Goal: Task Accomplishment & Management: Manage account settings

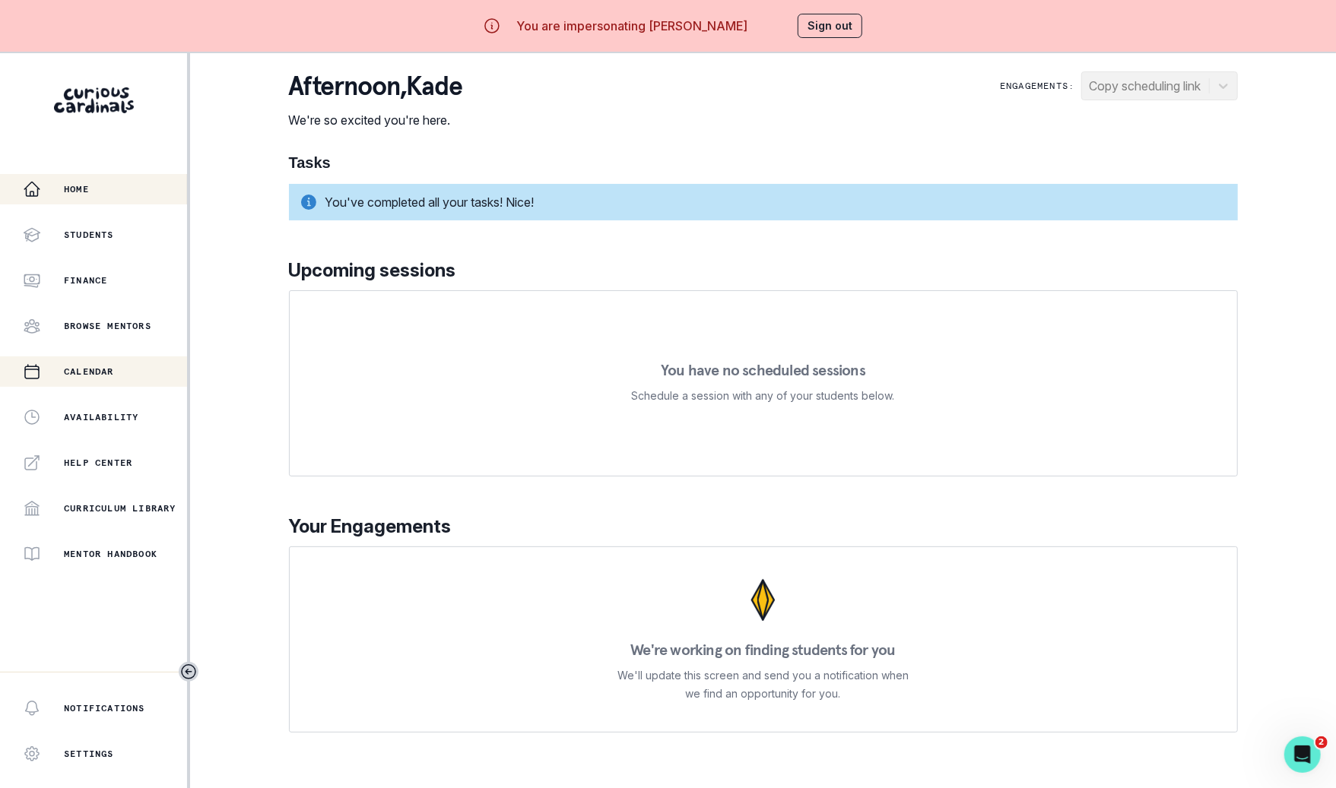
click at [117, 379] on div "Calendar" at bounding box center [105, 372] width 164 height 18
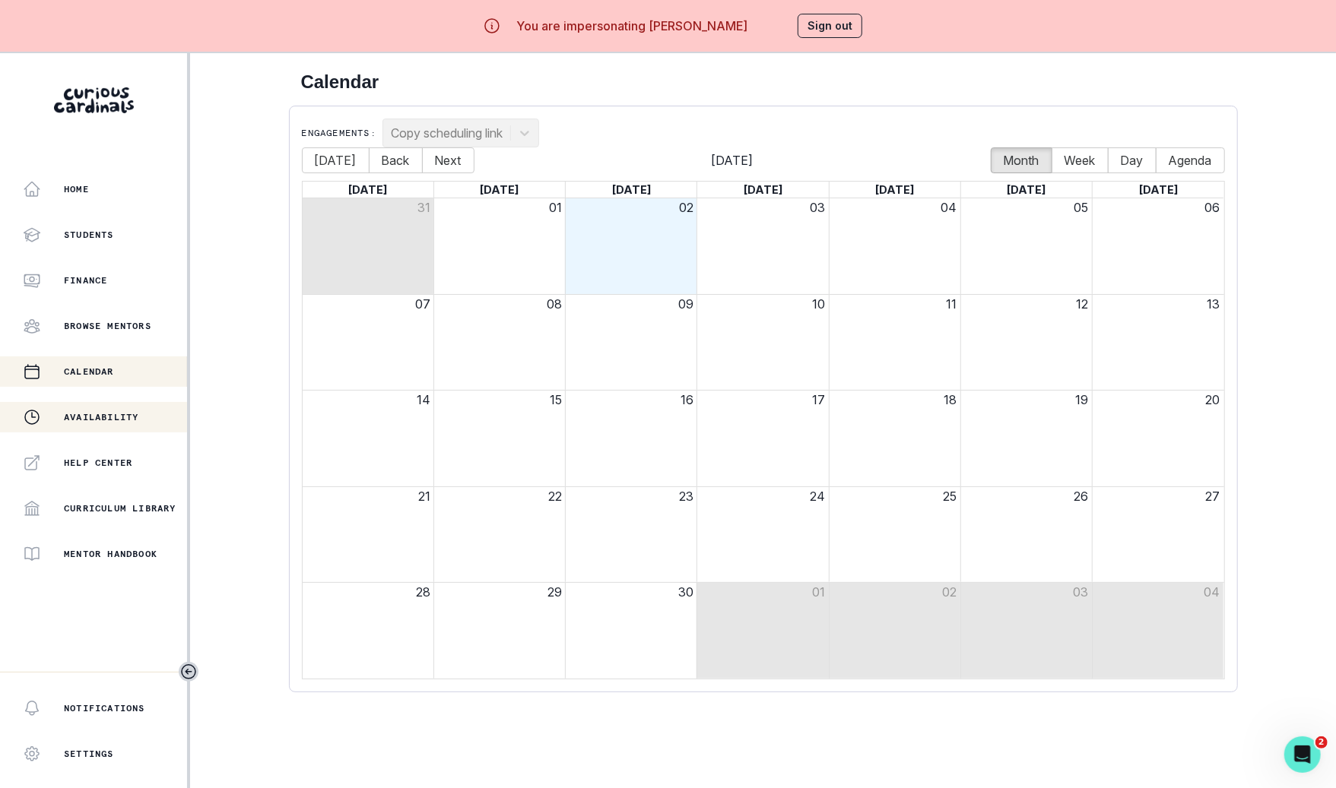
click at [137, 420] on p "Availability" at bounding box center [101, 417] width 75 height 12
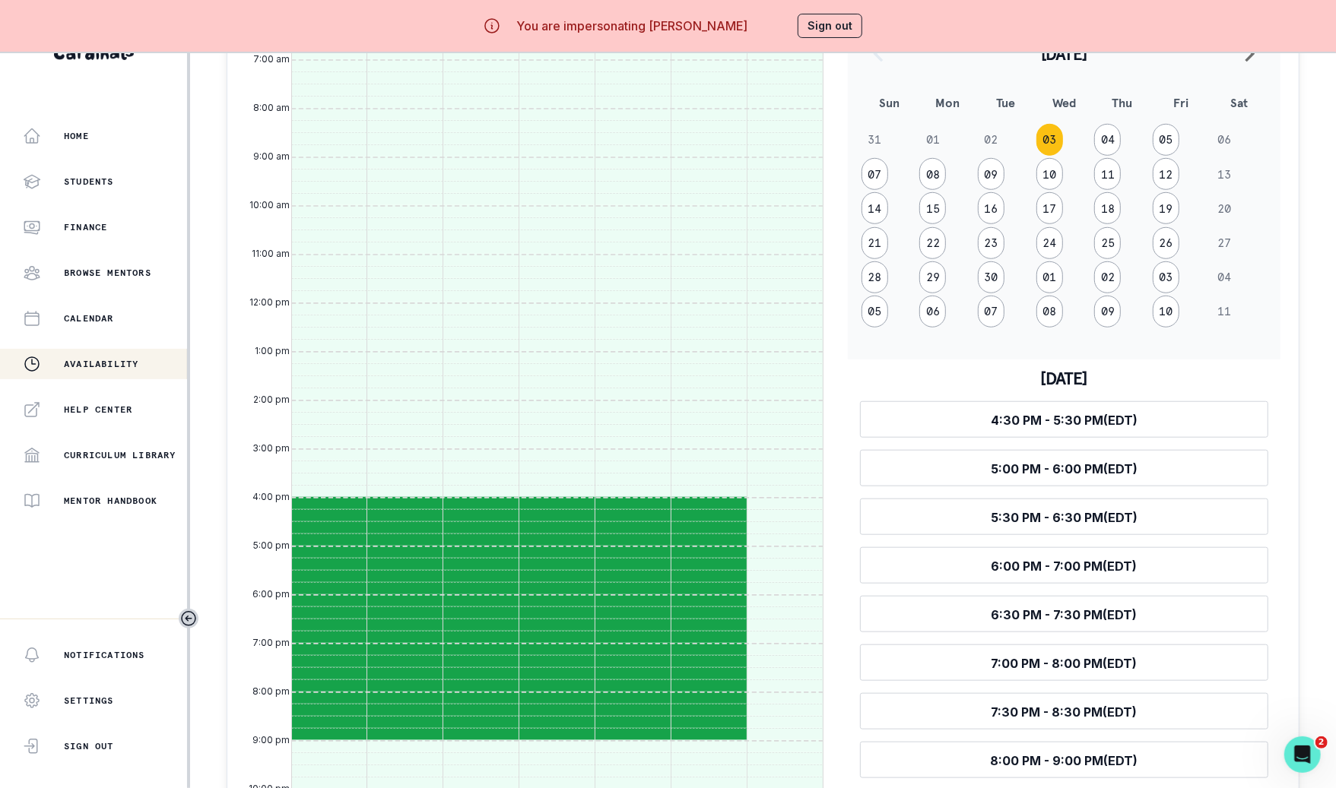
scroll to position [363, 0]
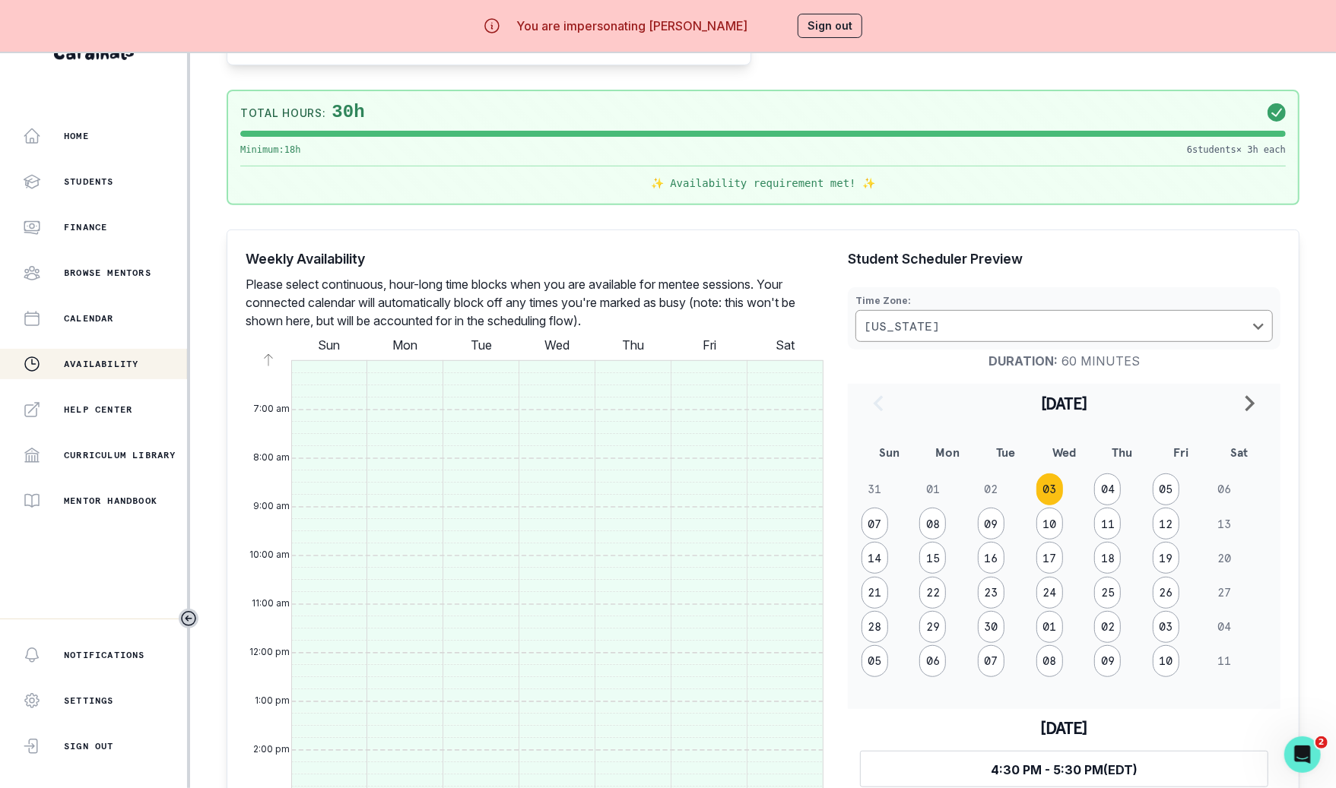
click at [816, 23] on button "Sign out" at bounding box center [829, 26] width 65 height 24
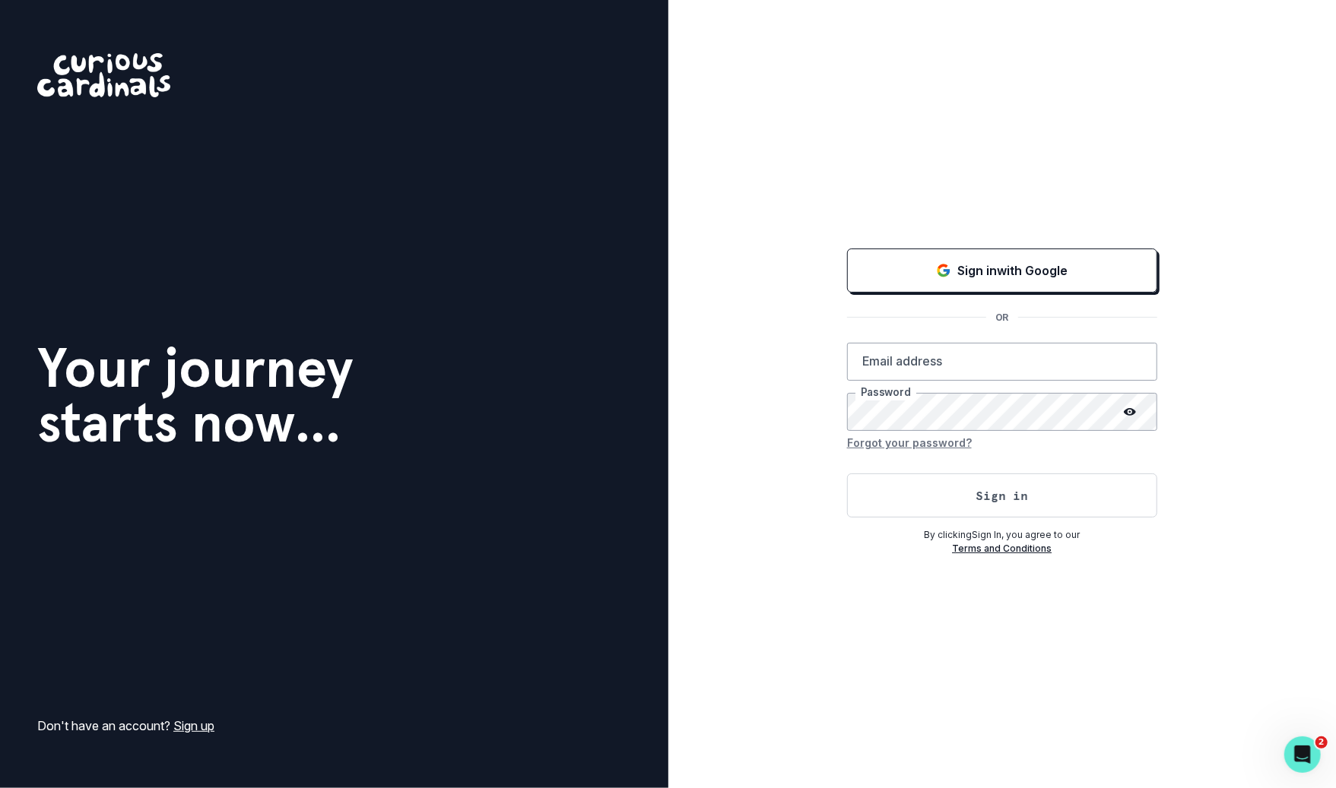
click at [949, 227] on div "Sign in with Google OR Email address Password Forgot your password? Sign in By …" at bounding box center [1002, 394] width 668 height 788
click at [940, 279] on div "Sign in with Google" at bounding box center [1002, 271] width 272 height 18
